Goal: Transaction & Acquisition: Subscribe to service/newsletter

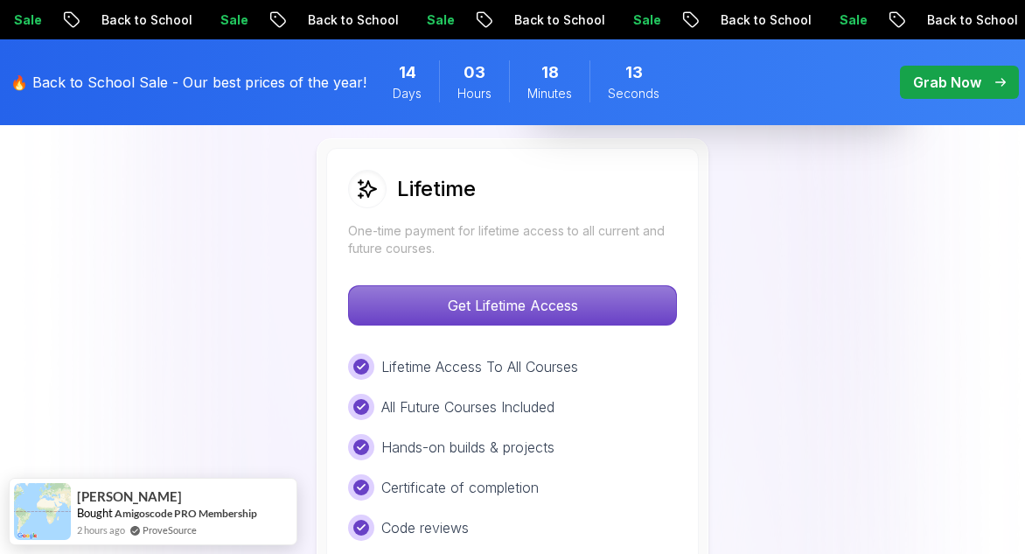
scroll to position [1311, 0]
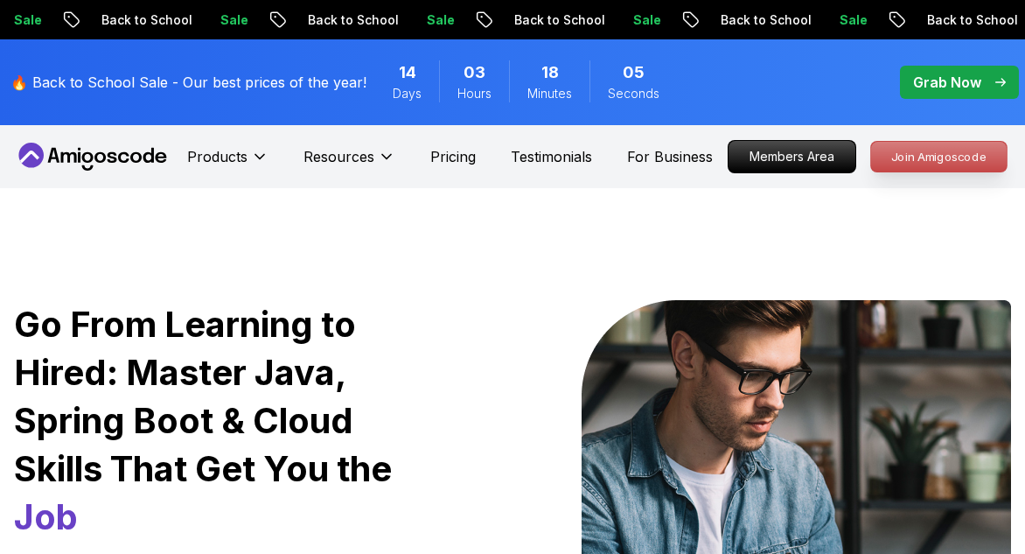
click at [948, 148] on p "Join Amigoscode" at bounding box center [939, 157] width 136 height 30
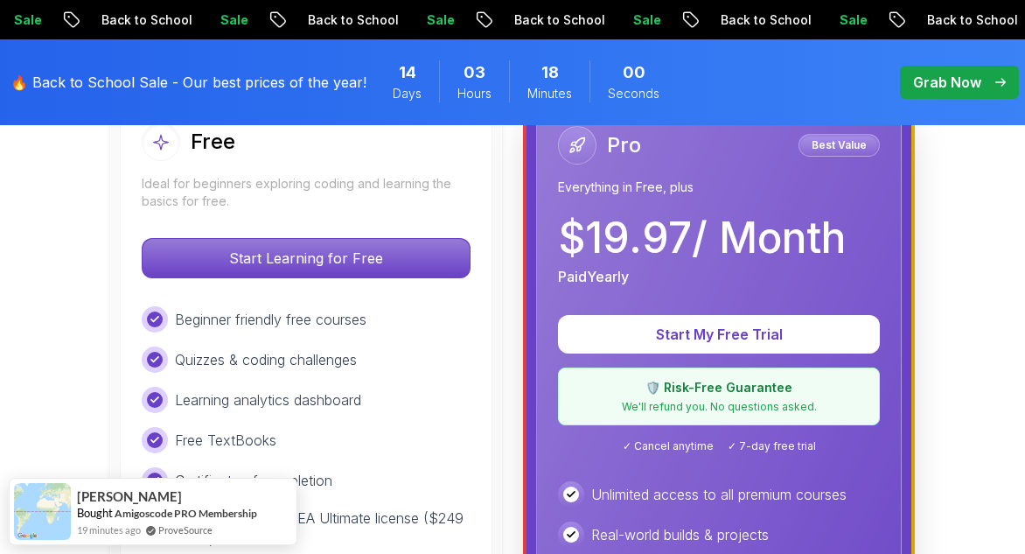
scroll to position [559, 0]
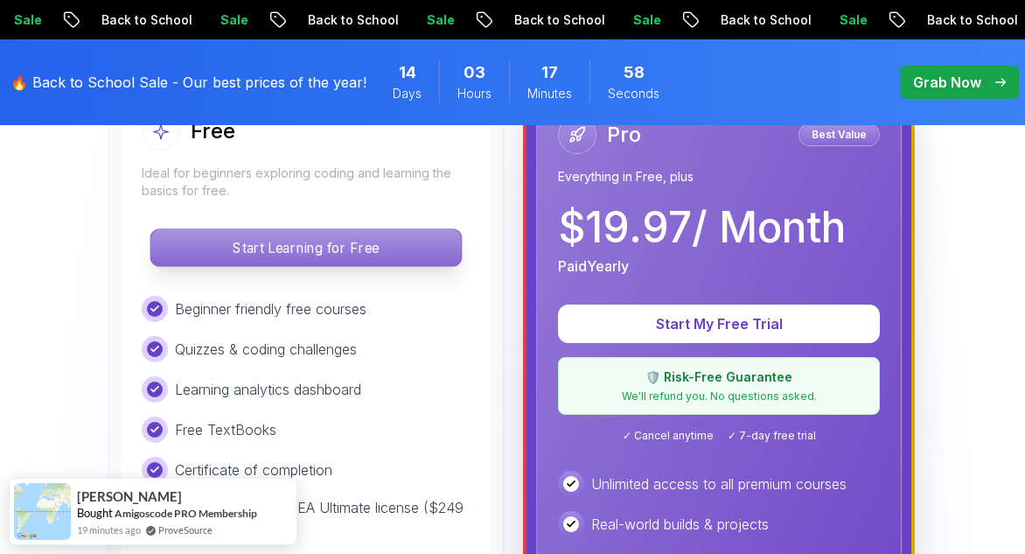
click at [387, 257] on p "Start Learning for Free" at bounding box center [305, 247] width 310 height 37
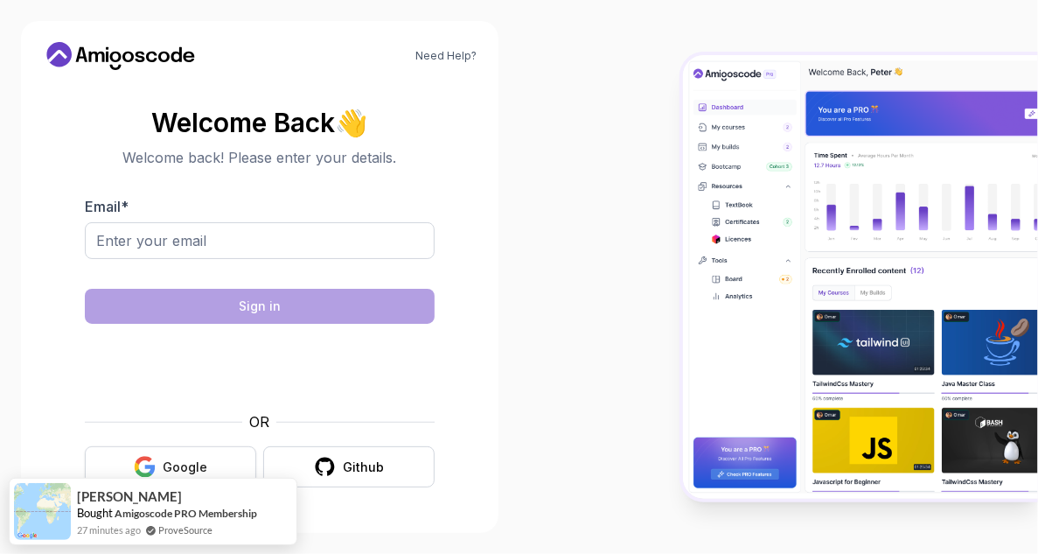
click at [212, 454] on button "Google" at bounding box center [170, 466] width 171 height 41
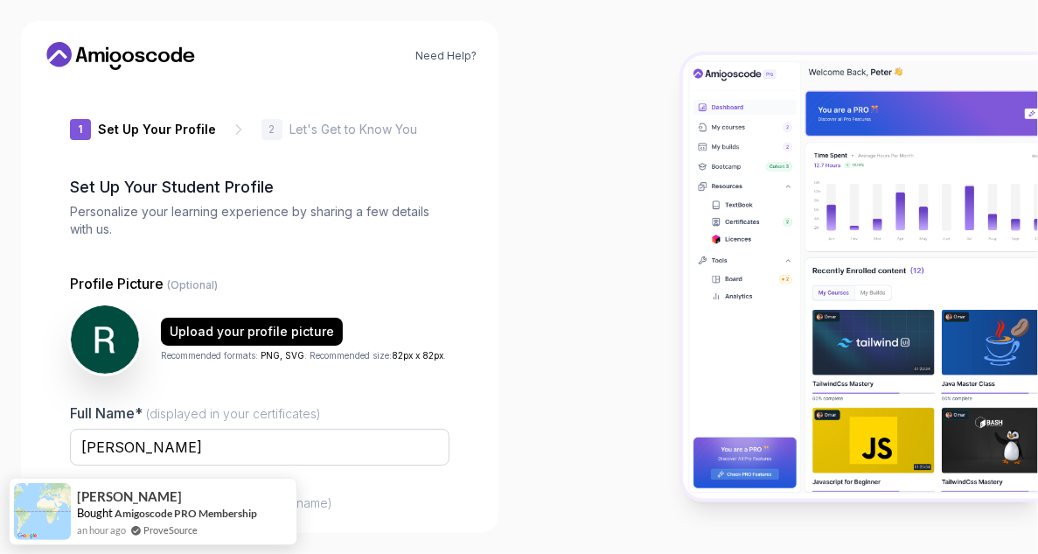
type input "gentleotter6f3d7"
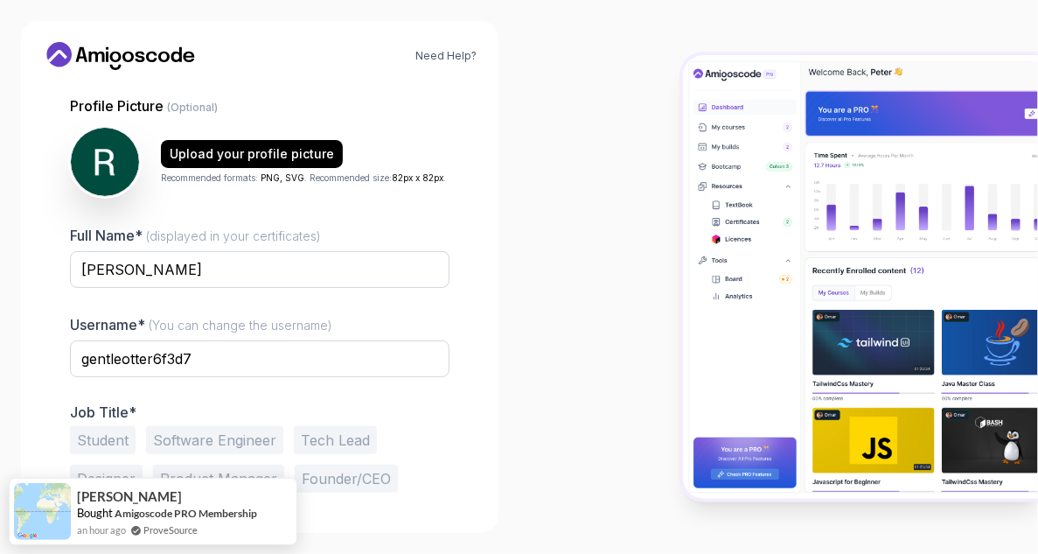
scroll to position [175, 0]
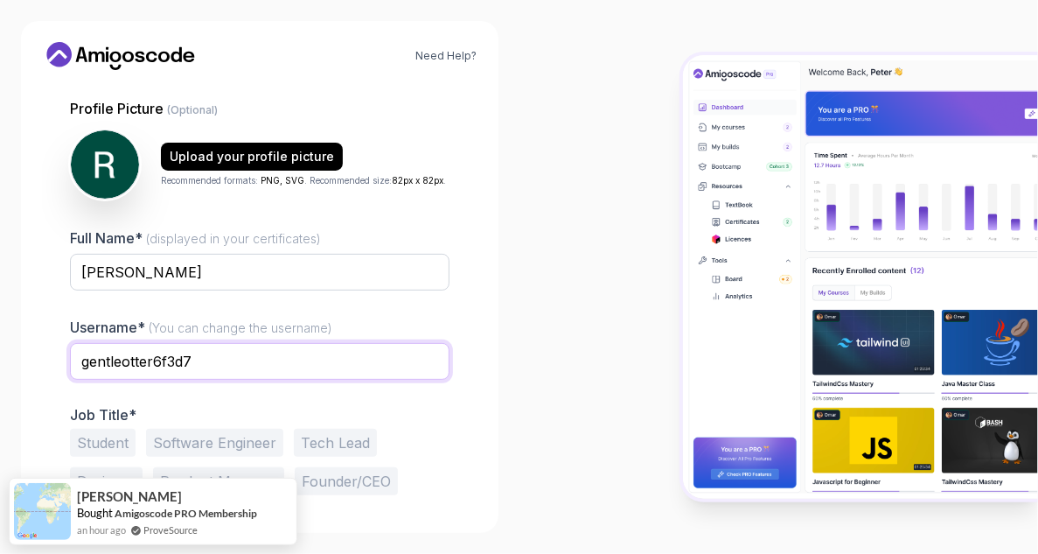
click at [276, 366] on input "gentleotter6f3d7" at bounding box center [260, 361] width 380 height 37
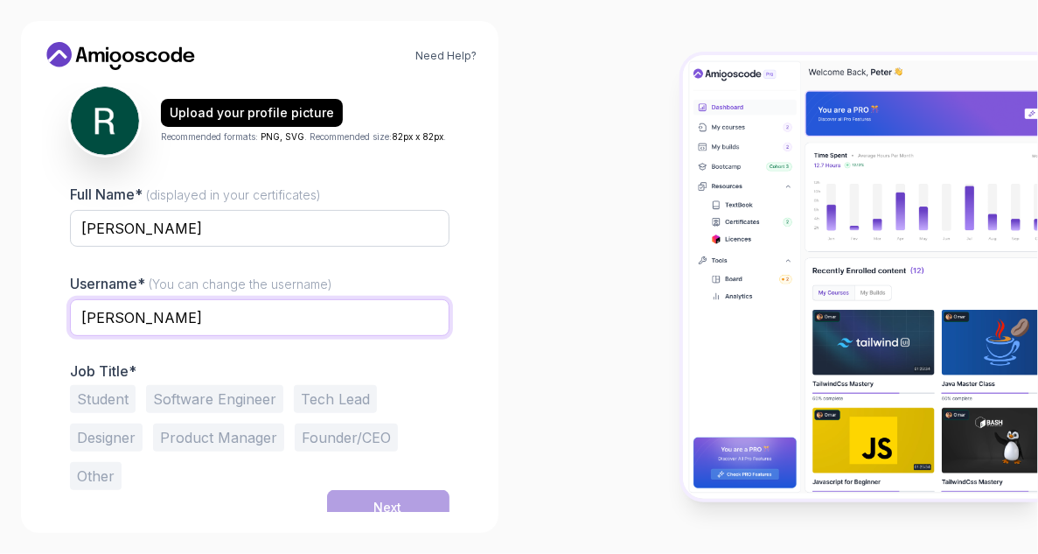
scroll to position [230, 0]
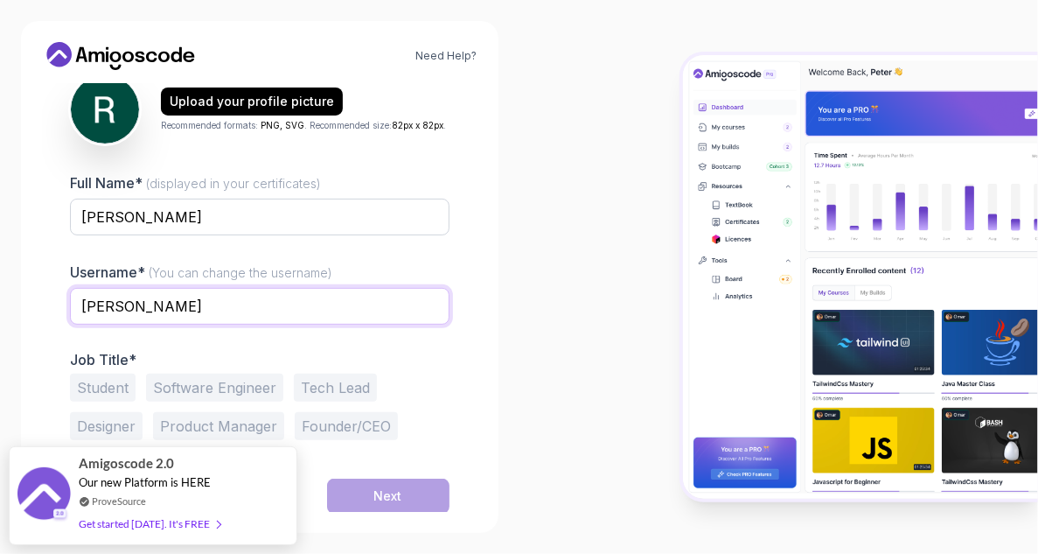
type input "[PERSON_NAME]"
click at [245, 356] on p "Job Title*" at bounding box center [260, 359] width 380 height 17
click at [123, 384] on button "Student" at bounding box center [103, 387] width 66 height 28
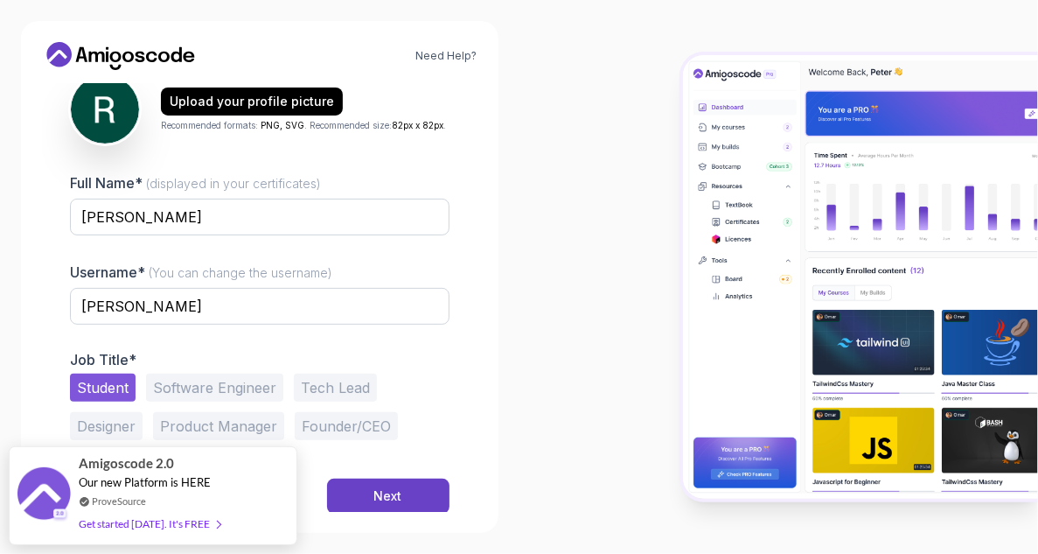
click at [185, 387] on button "Software Engineer" at bounding box center [214, 387] width 137 height 28
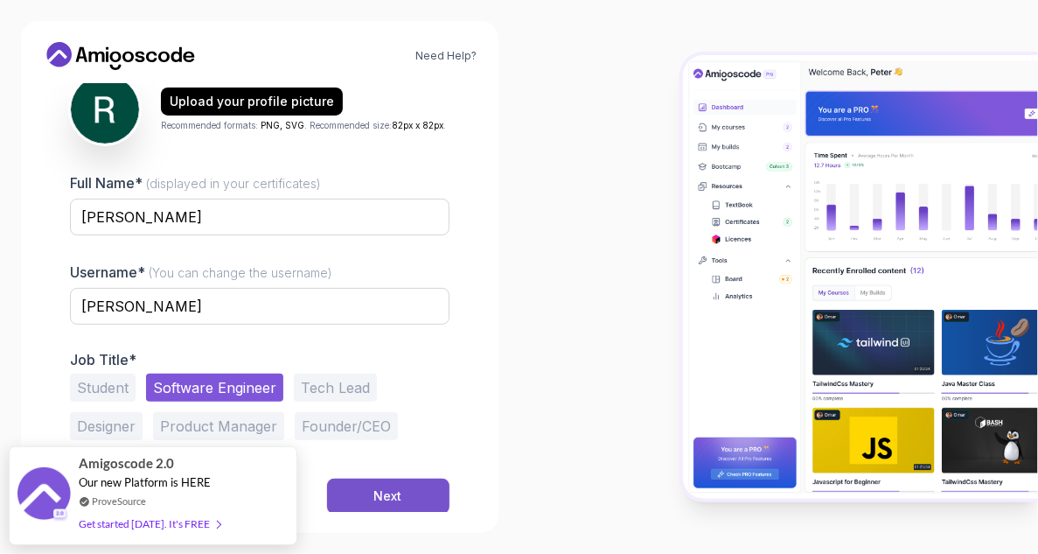
click at [387, 487] on div "Next" at bounding box center [388, 495] width 28 height 17
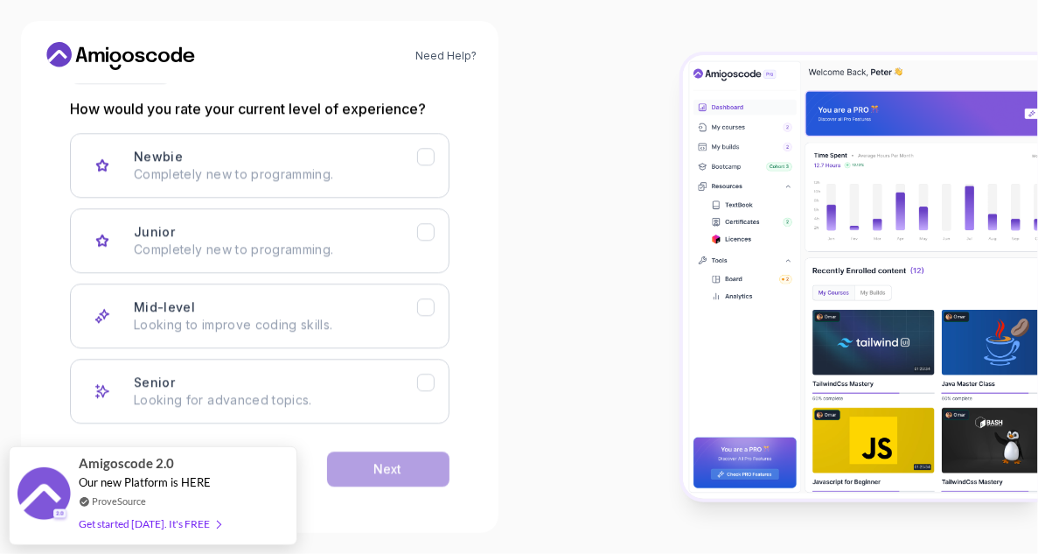
scroll to position [228, 0]
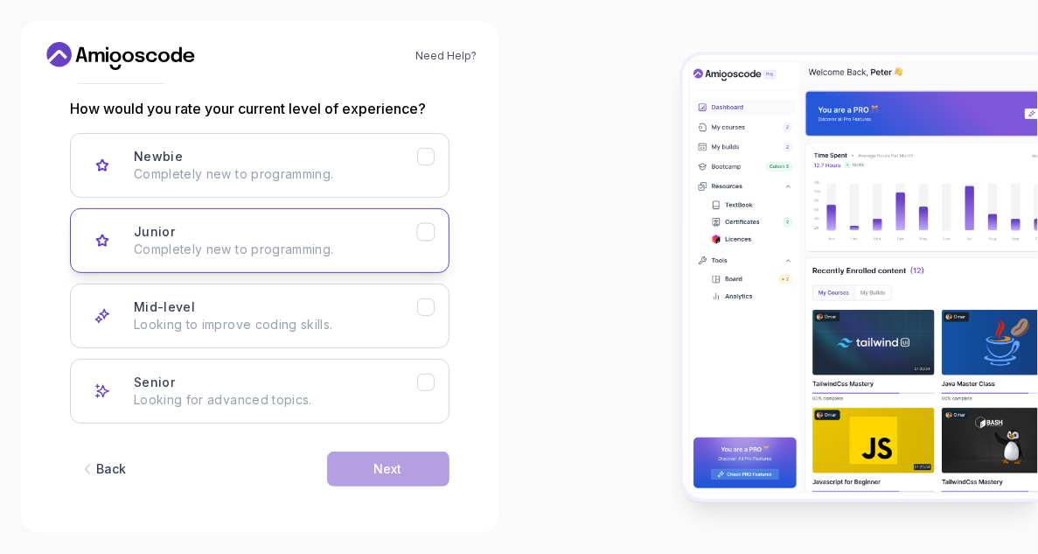
click at [427, 237] on icon "Junior" at bounding box center [425, 232] width 17 height 17
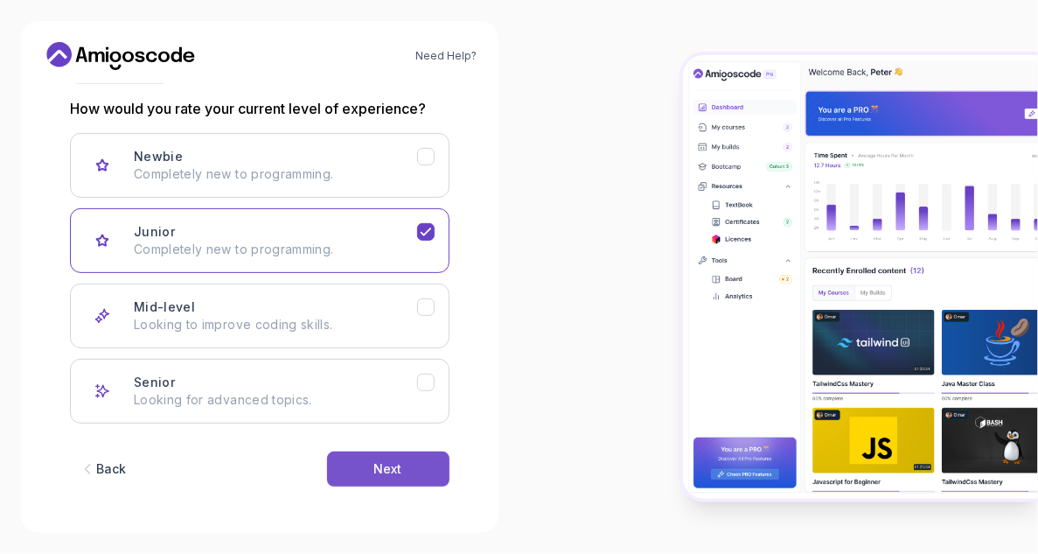
click at [373, 457] on button "Next" at bounding box center [388, 468] width 122 height 35
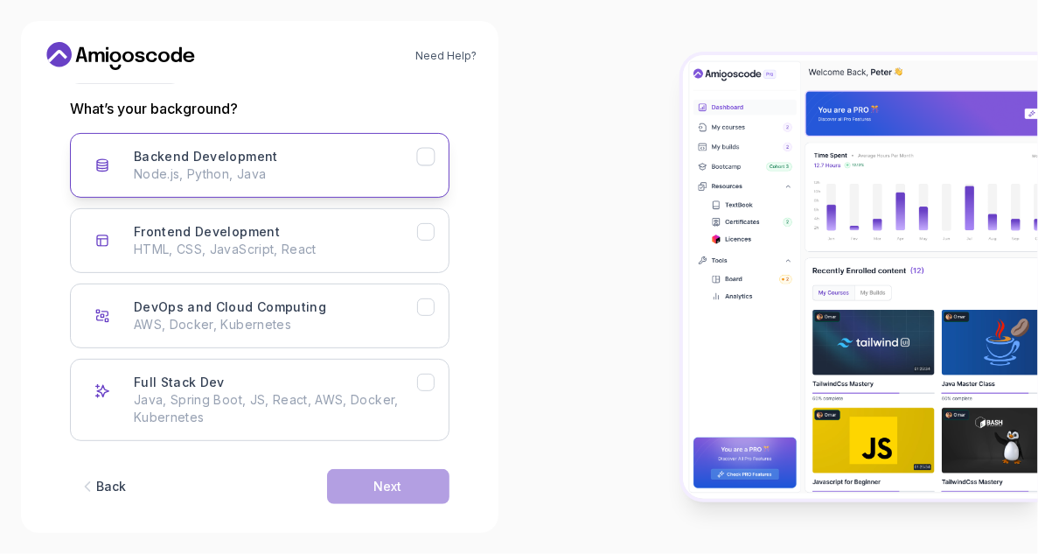
click at [391, 175] on p "Node.js, Python, Java" at bounding box center [275, 173] width 283 height 17
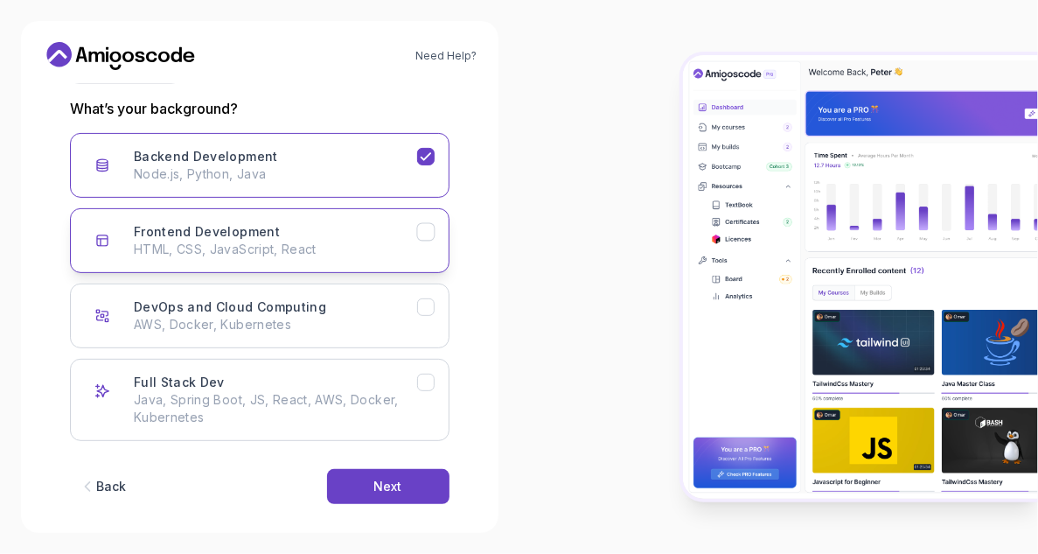
click at [386, 209] on button "Frontend Development HTML, CSS, JavaScript, React" at bounding box center [260, 240] width 380 height 65
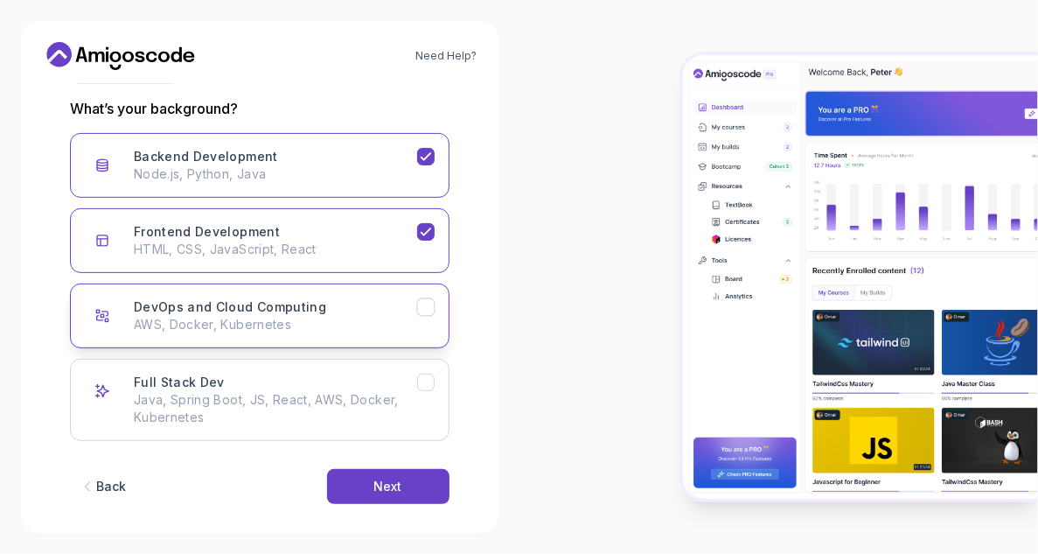
click at [367, 295] on button "DevOps and Cloud Computing AWS, Docker, Kubernetes" at bounding box center [260, 315] width 380 height 65
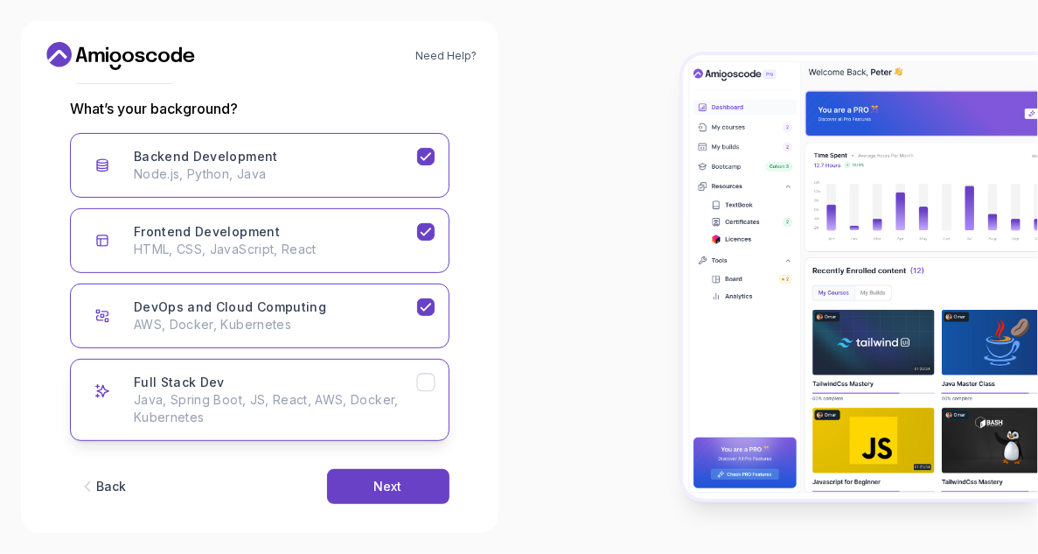
click at [340, 402] on p "Java, Spring Boot, JS, React, AWS, Docker, Kubernetes" at bounding box center [275, 408] width 283 height 35
click at [365, 477] on button "Next" at bounding box center [388, 486] width 122 height 35
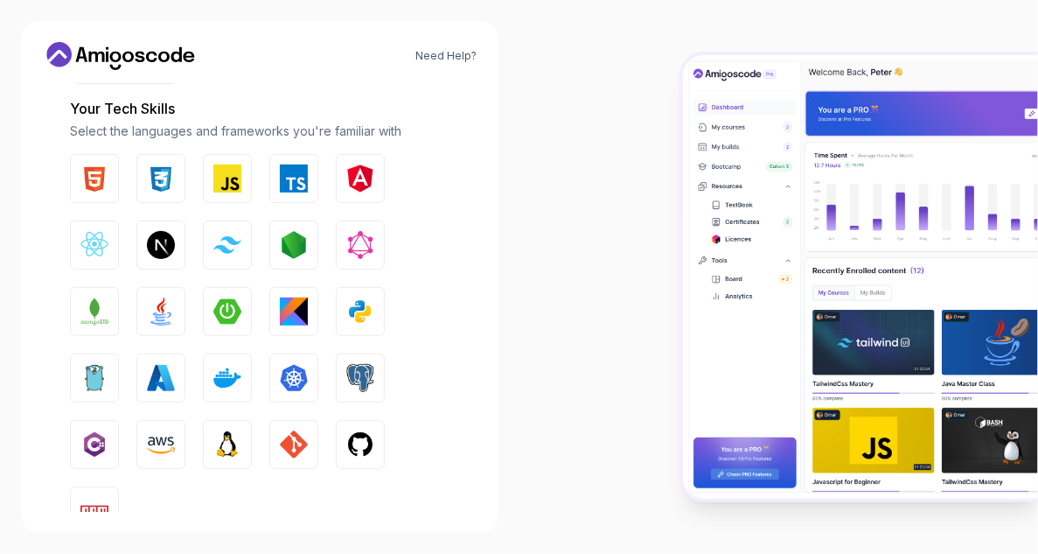
scroll to position [343, 0]
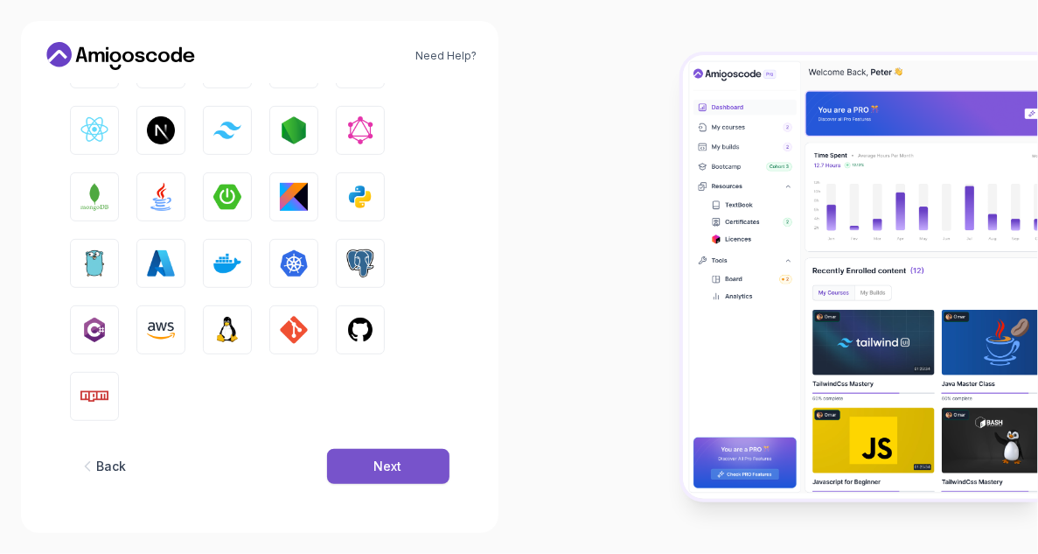
click at [399, 456] on button "Next" at bounding box center [388, 466] width 122 height 35
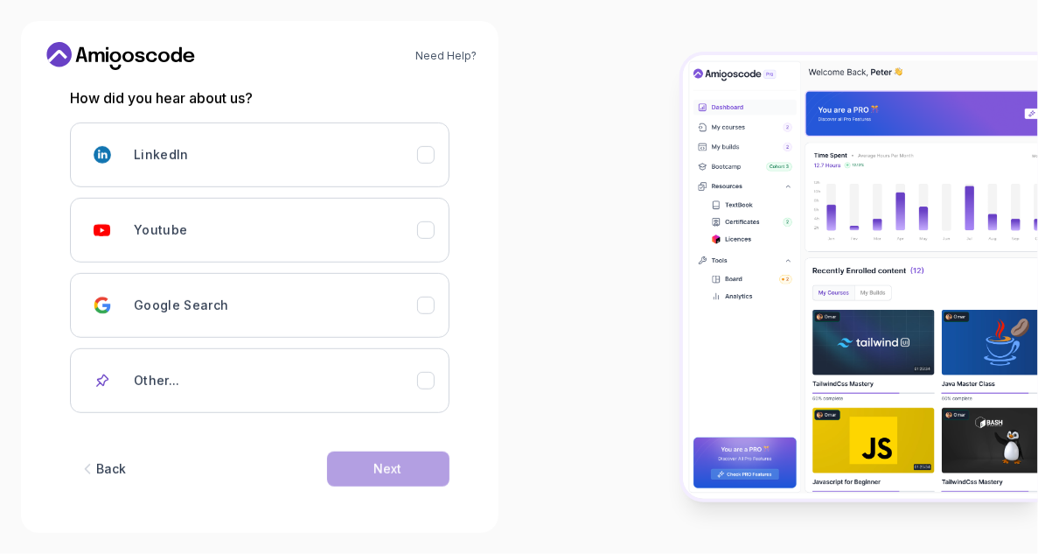
scroll to position [239, 0]
click at [402, 236] on div "Youtube" at bounding box center [275, 230] width 283 height 35
click at [408, 466] on button "Next" at bounding box center [388, 468] width 122 height 35
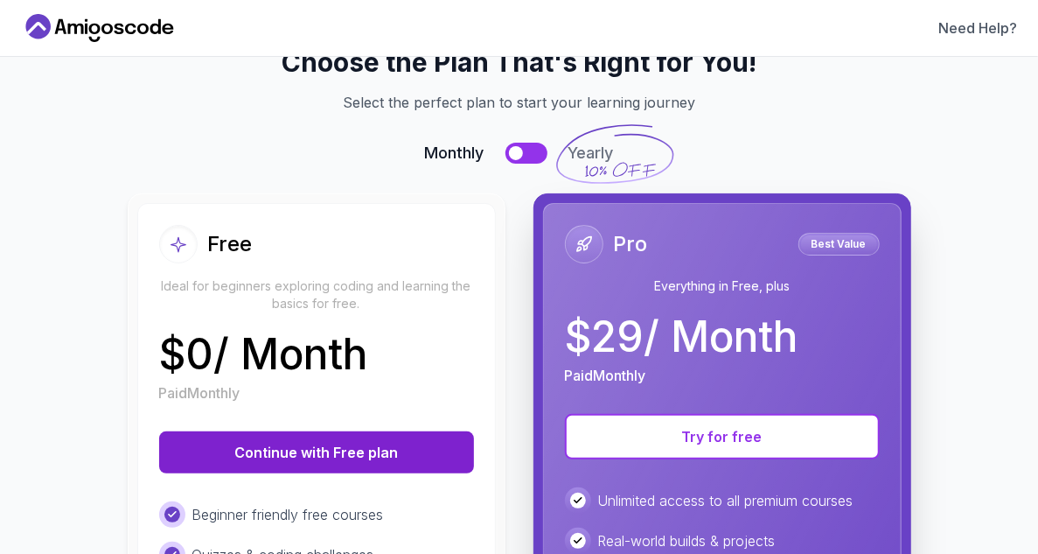
scroll to position [53, 0]
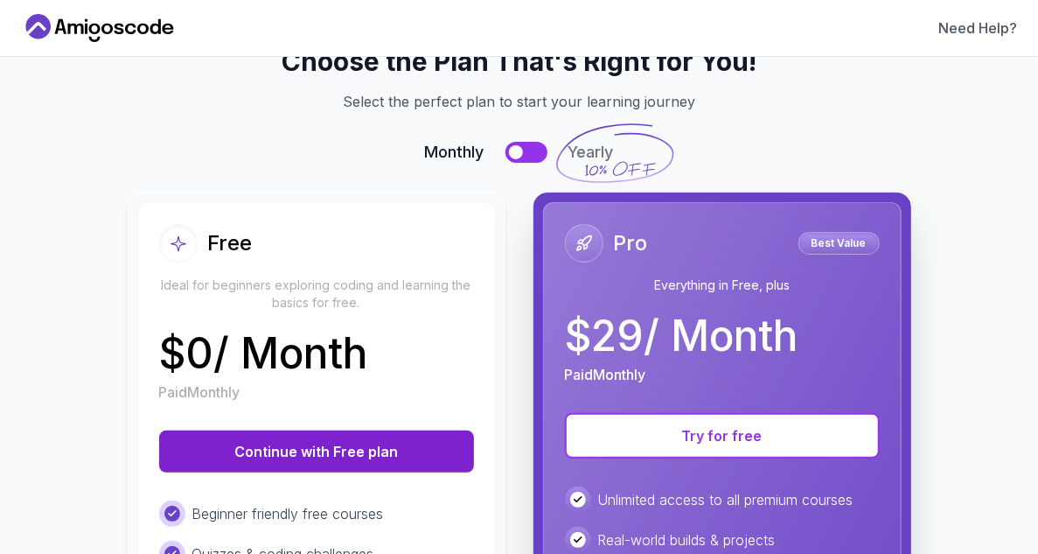
click at [373, 444] on button "Continue with Free plan" at bounding box center [316, 451] width 315 height 42
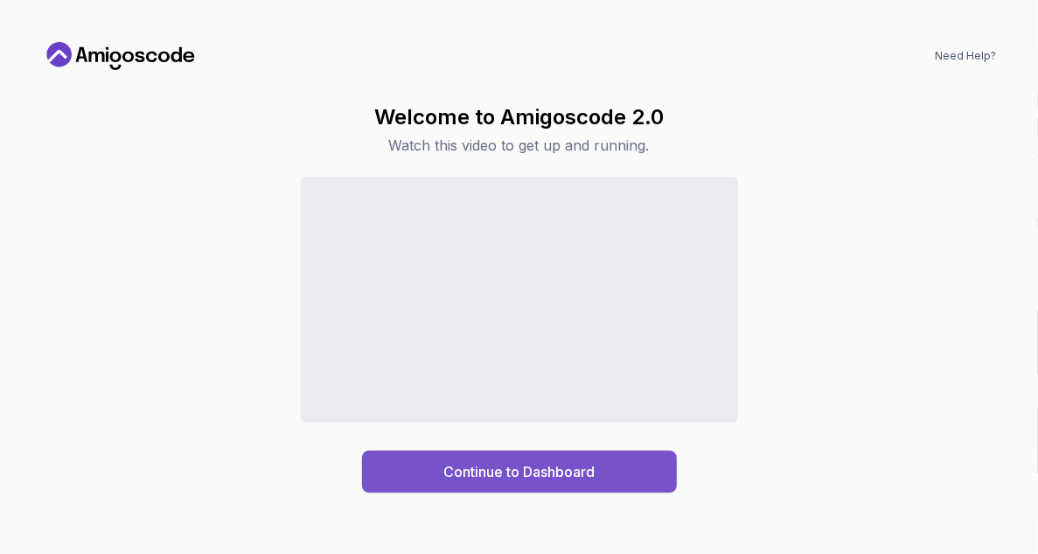
click at [460, 478] on div "Continue to Dashboard" at bounding box center [518, 471] width 151 height 21
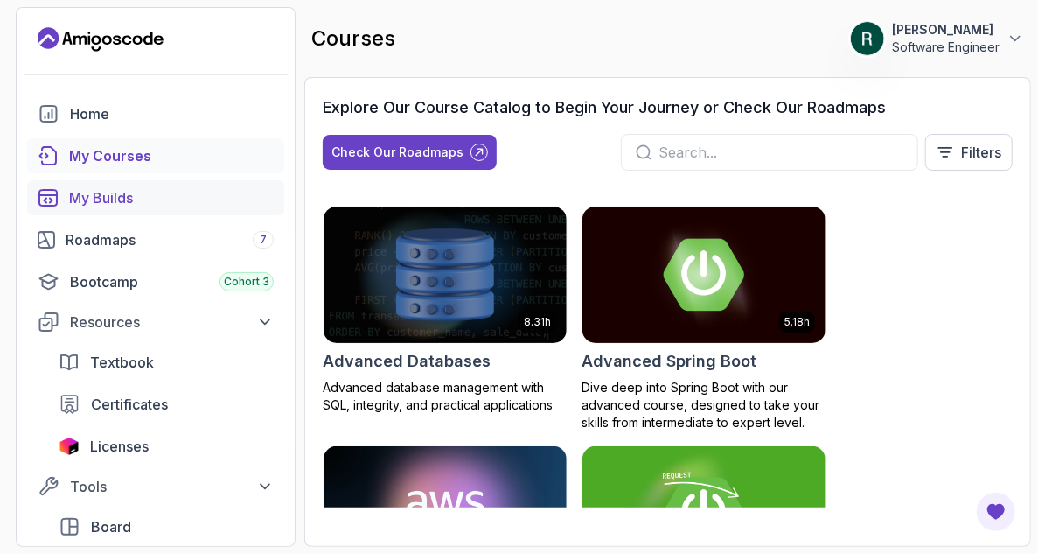
click at [127, 213] on link "My Builds" at bounding box center [155, 197] width 257 height 35
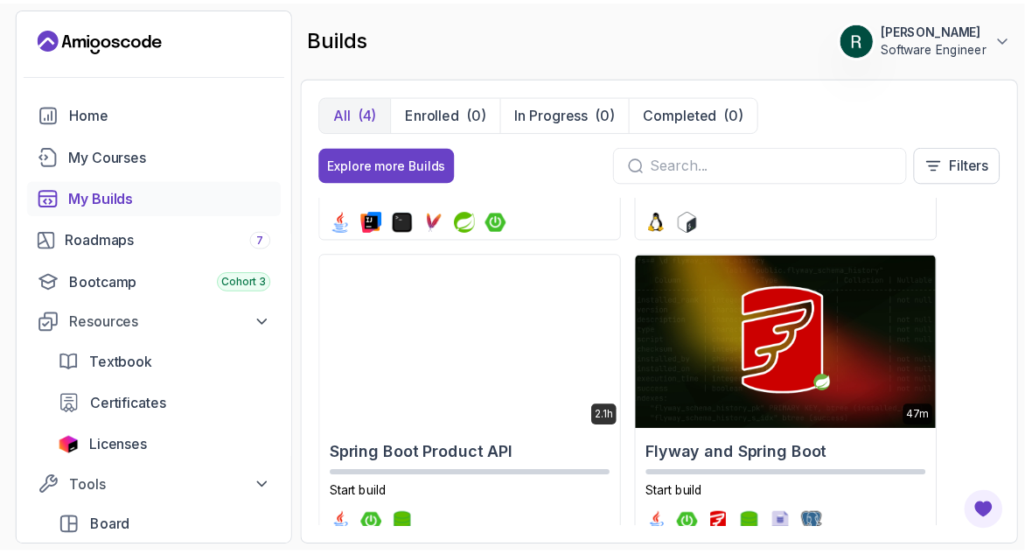
scroll to position [277, 0]
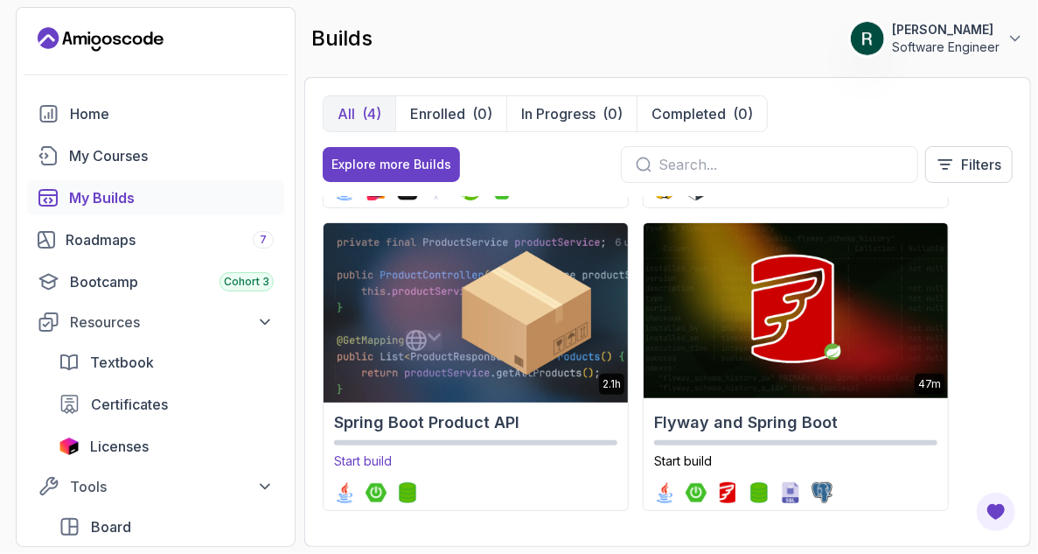
click at [584, 381] on img at bounding box center [475, 311] width 319 height 184
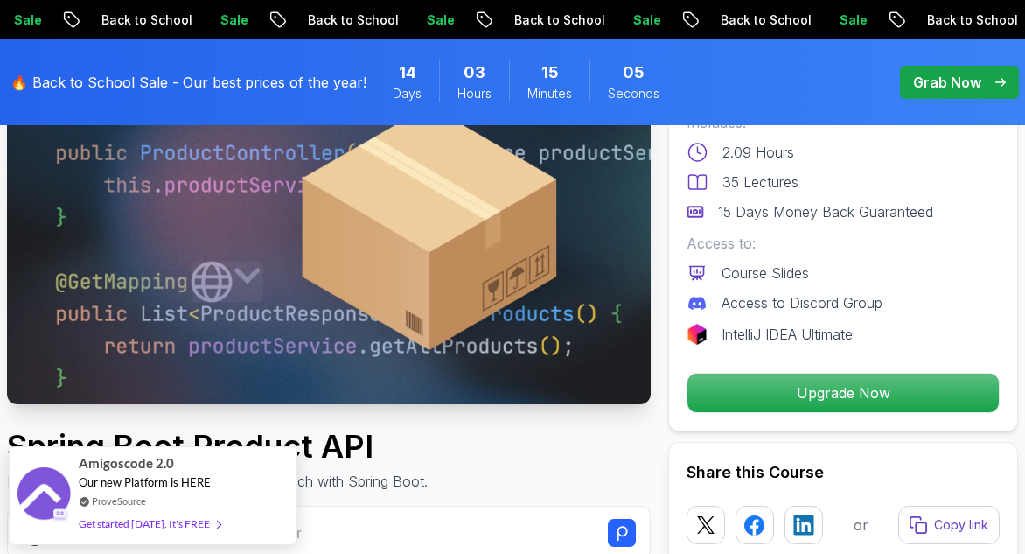
scroll to position [192, 0]
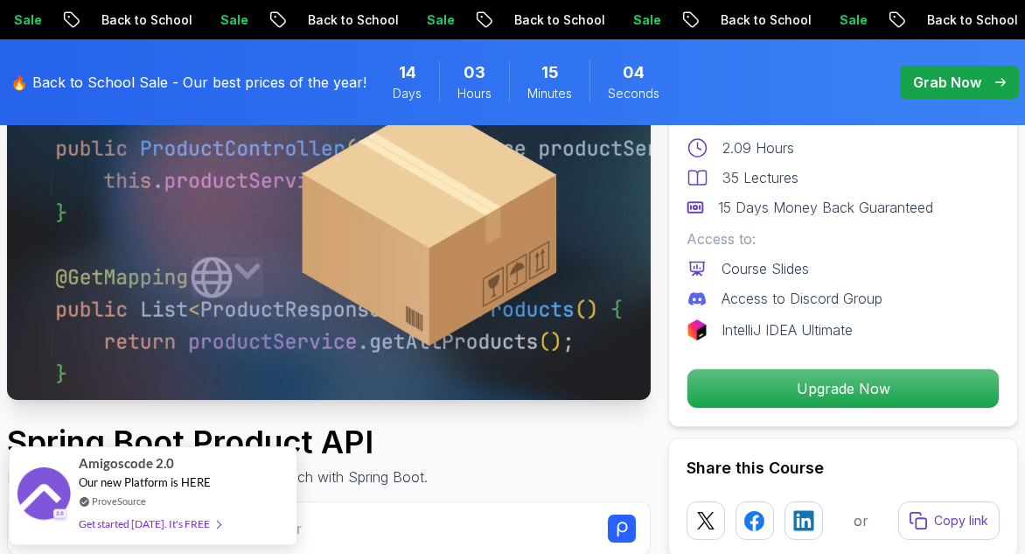
drag, startPoint x: 459, startPoint y: 260, endPoint x: 490, endPoint y: 312, distance: 60.8
drag, startPoint x: 490, startPoint y: 312, endPoint x: 506, endPoint y: 356, distance: 46.5
click at [506, 356] on img at bounding box center [329, 219] width 644 height 362
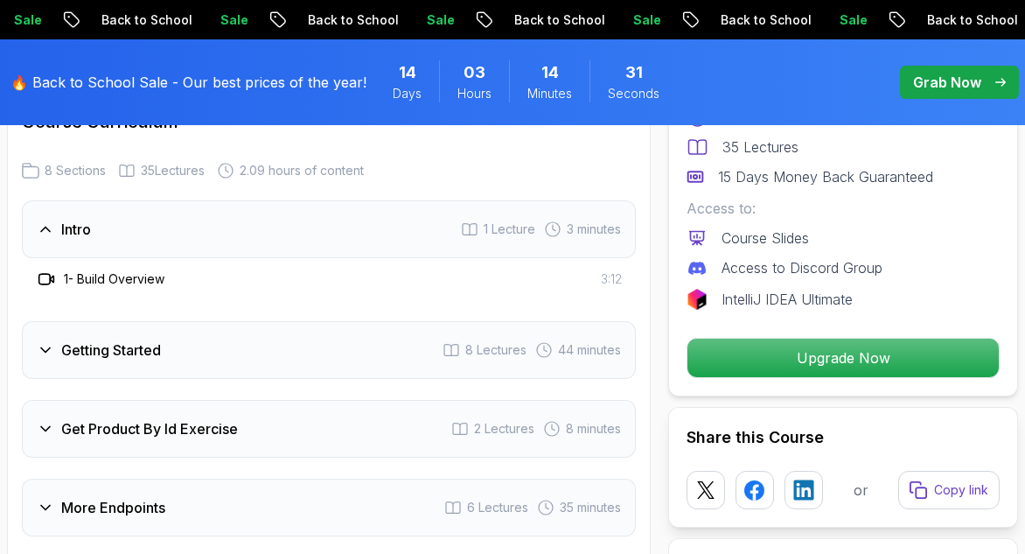
scroll to position [2106, 0]
click at [47, 345] on icon at bounding box center [45, 348] width 17 height 17
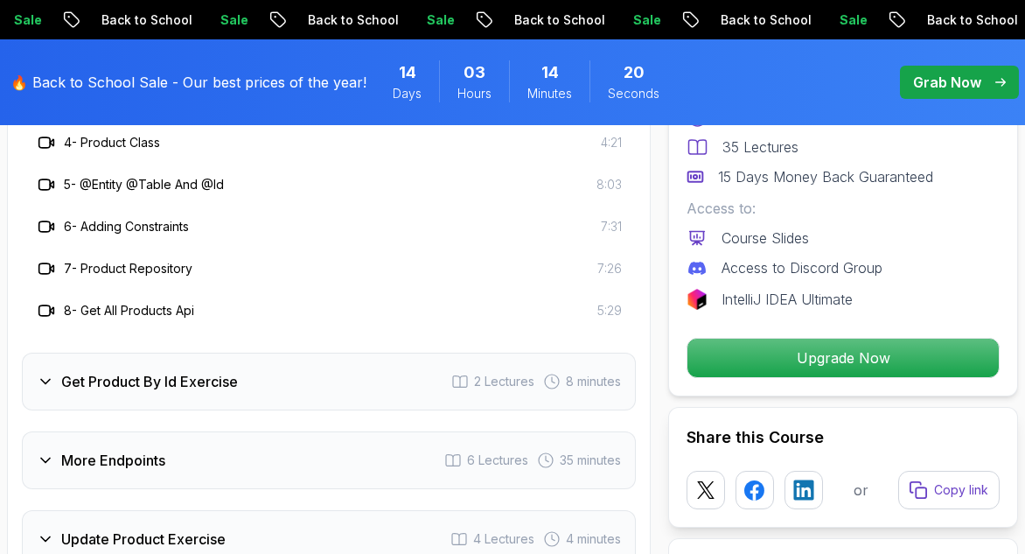
scroll to position [2452, 0]
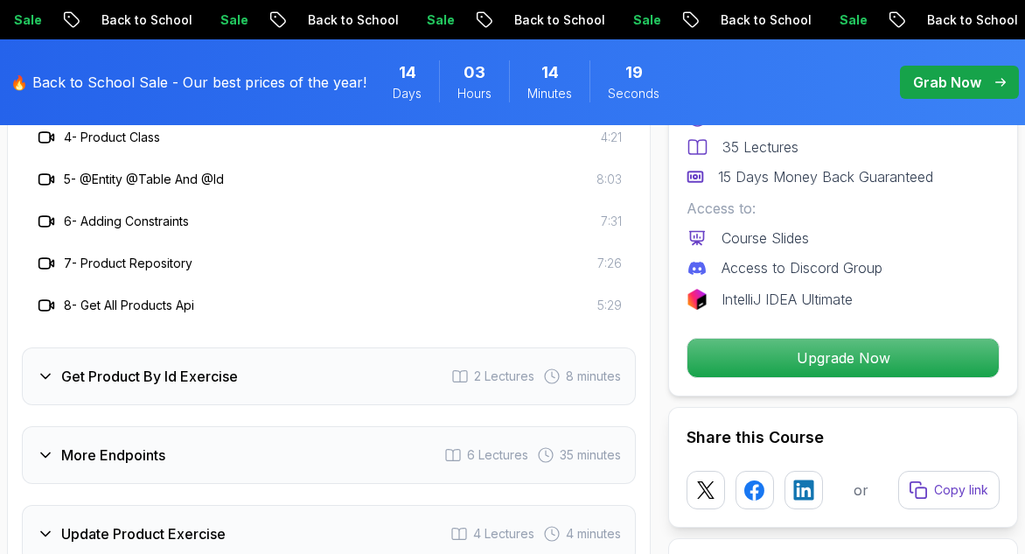
click at [51, 367] on icon at bounding box center [45, 375] width 17 height 17
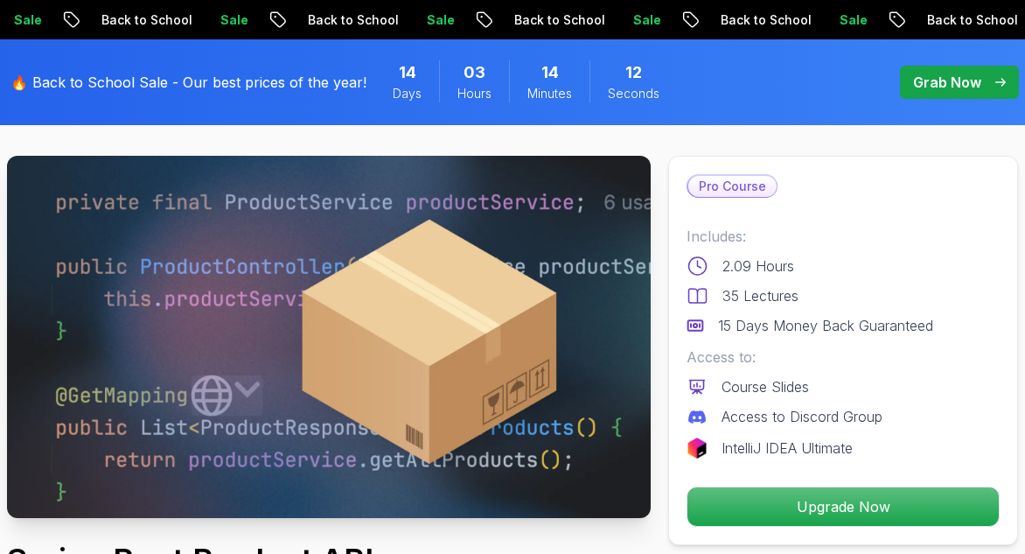
scroll to position [0, 0]
